Goal: Task Accomplishment & Management: Manage account settings

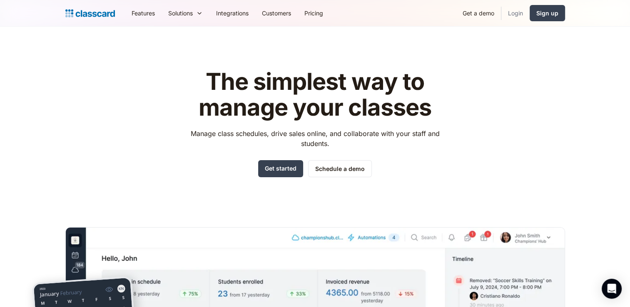
click at [518, 11] on link "Login" at bounding box center [515, 13] width 28 height 19
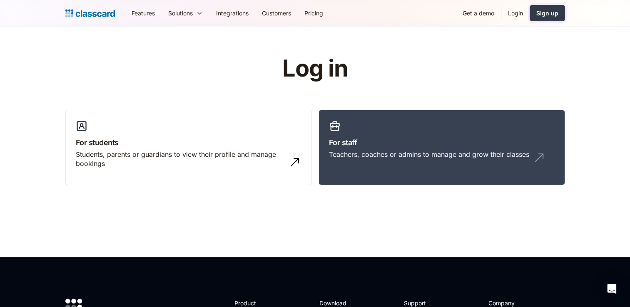
click at [549, 17] on div "Sign up" at bounding box center [547, 13] width 22 height 9
